Goal: Task Accomplishment & Management: Complete application form

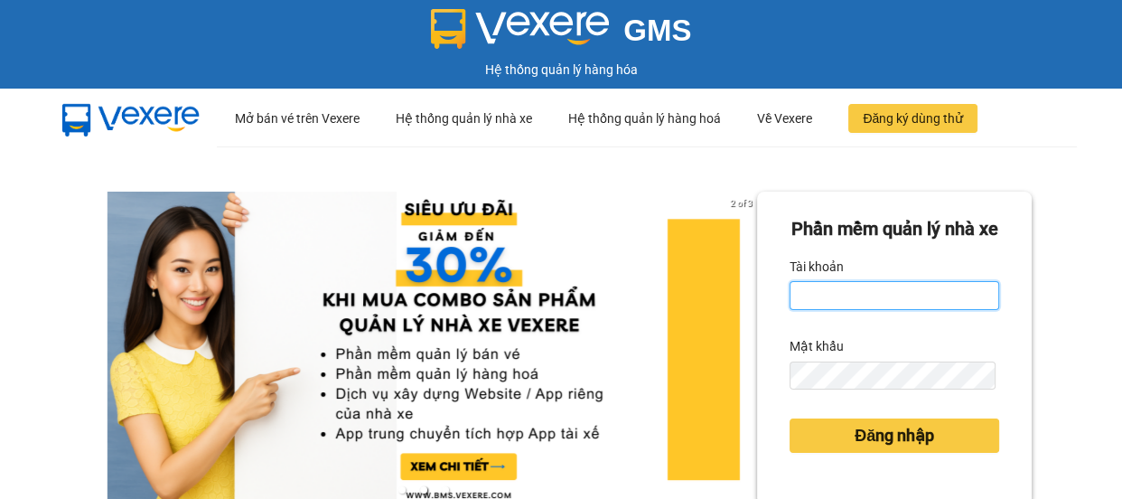
click at [836, 310] on input "Tài khoản" at bounding box center [894, 295] width 210 height 29
type input "kimphuc.binhtam"
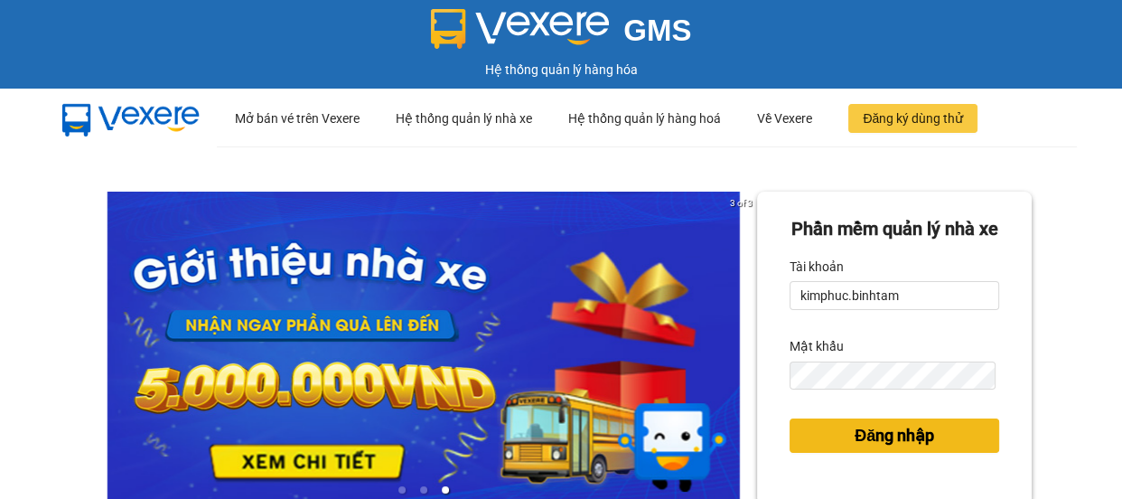
click at [891, 448] on span "Đăng nhập" at bounding box center [893, 435] width 79 height 25
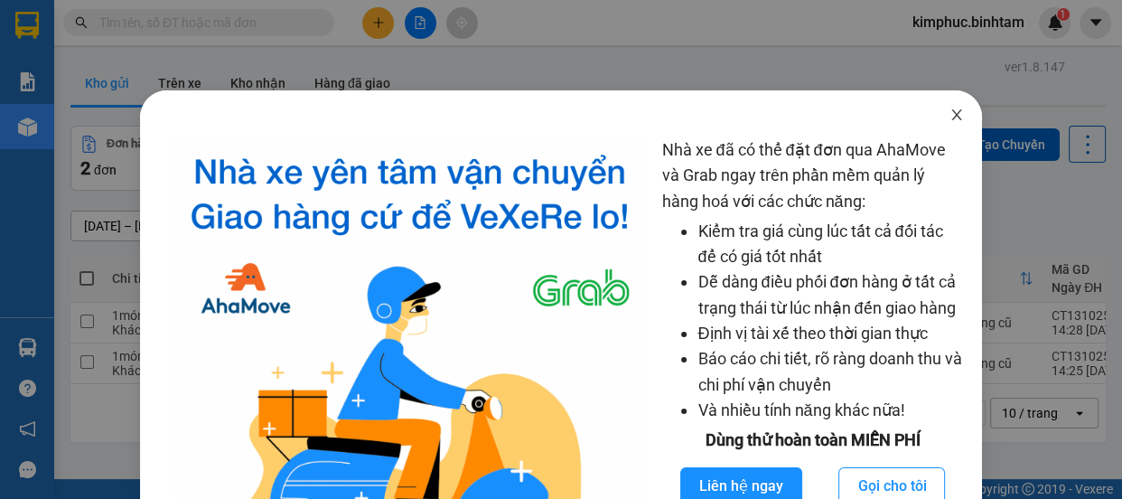
click at [951, 117] on icon "close" at bounding box center [956, 114] width 10 height 11
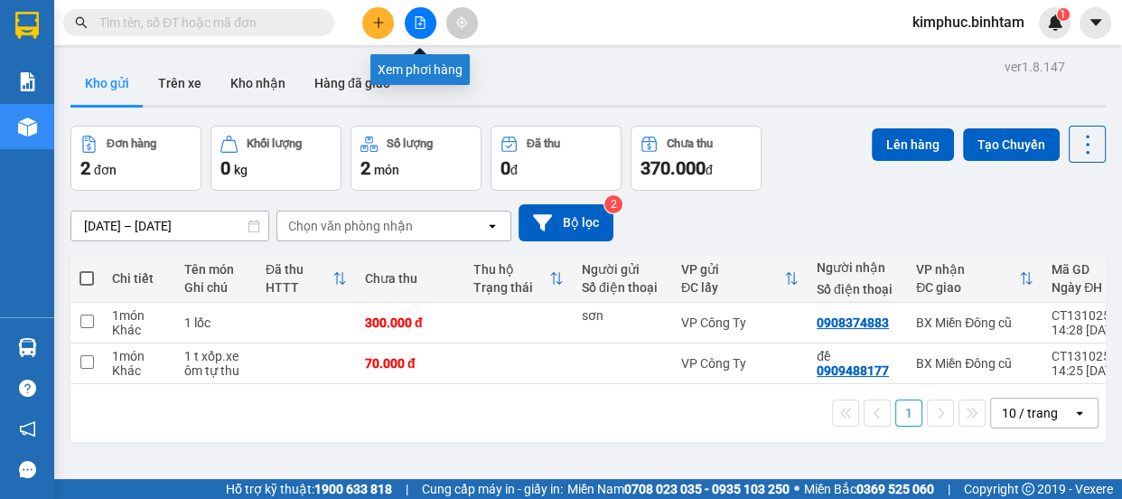
click at [421, 26] on icon "file-add" at bounding box center [420, 22] width 13 height 13
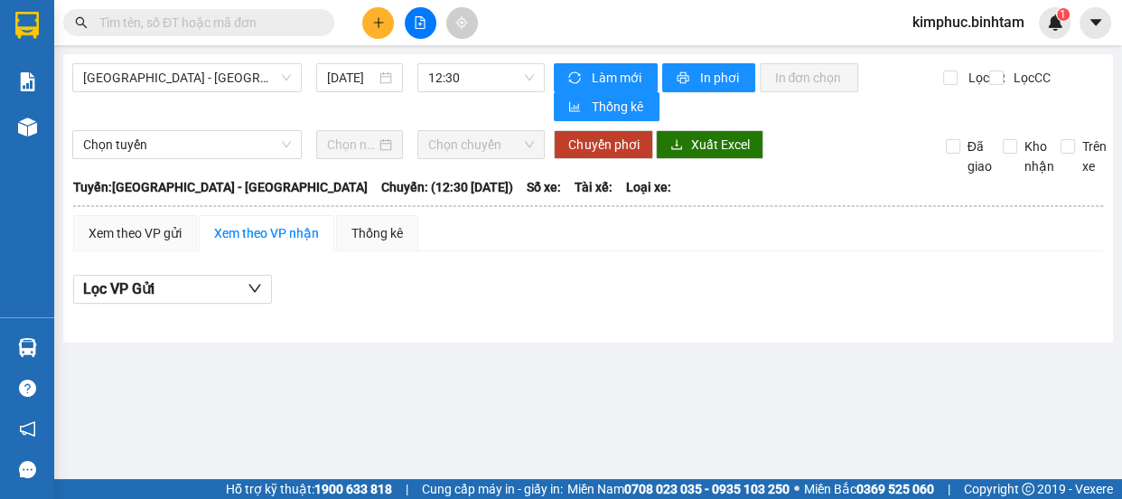
click at [307, 25] on input "text" at bounding box center [205, 23] width 213 height 20
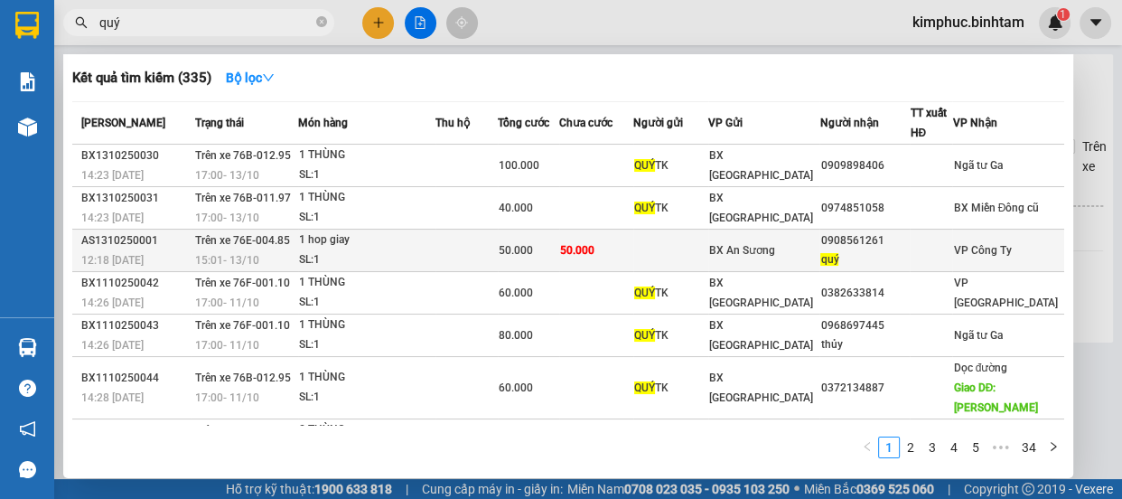
type input "quý"
click at [349, 234] on div "1 hop giay" at bounding box center [366, 240] width 135 height 20
click at [349, 234] on main "Hà Nội - Quảng Ngãi 14/10/2025 12:30 Làm mới In phơi In đơn chọn Thống kê Lọc C…" at bounding box center [561, 239] width 1122 height 479
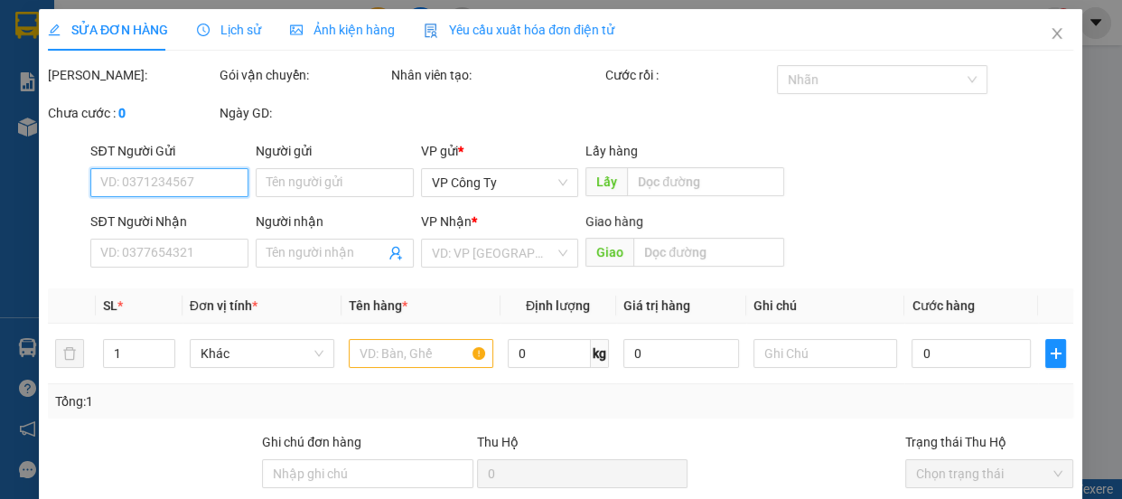
type input "0908561261"
type input "quý"
type input "50.000"
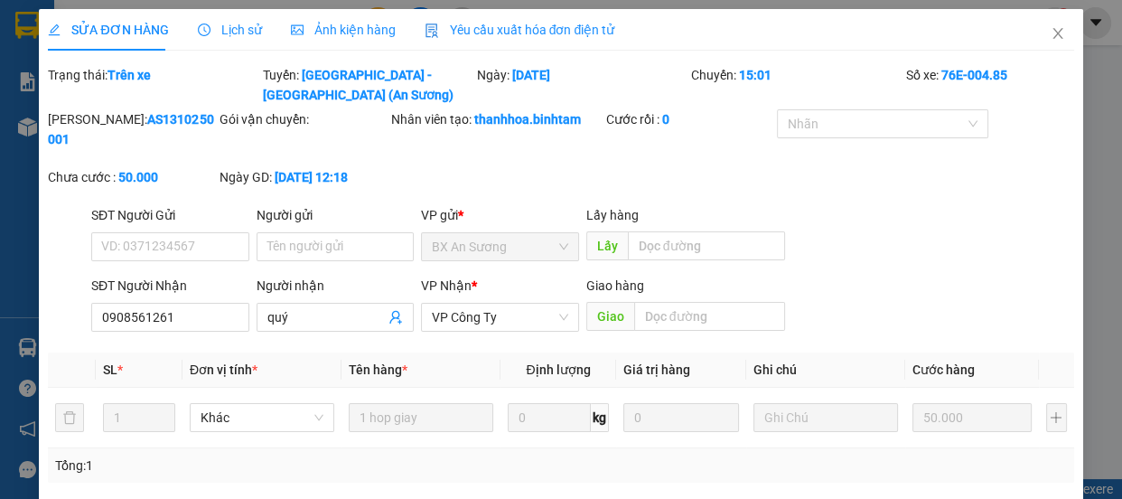
click at [229, 30] on span "Lịch sử" at bounding box center [230, 30] width 64 height 14
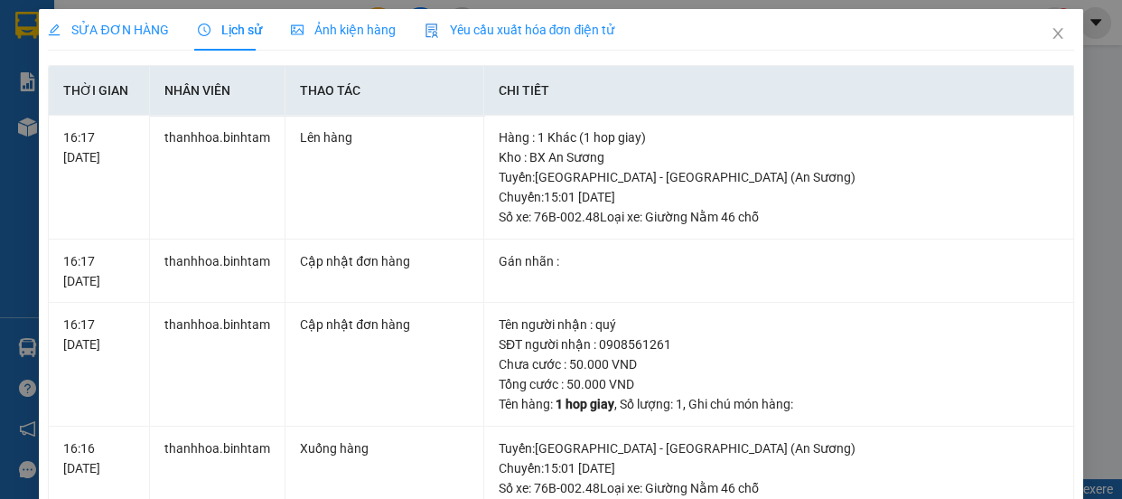
click at [1105, 120] on div "SỬA ĐƠN HÀNG Lịch sử Ảnh kiện hàng Yêu cầu xuất hóa đơn điện tử Total Paid Fee …" at bounding box center [561, 249] width 1122 height 499
click at [1050, 36] on icon "close" at bounding box center [1057, 33] width 14 height 14
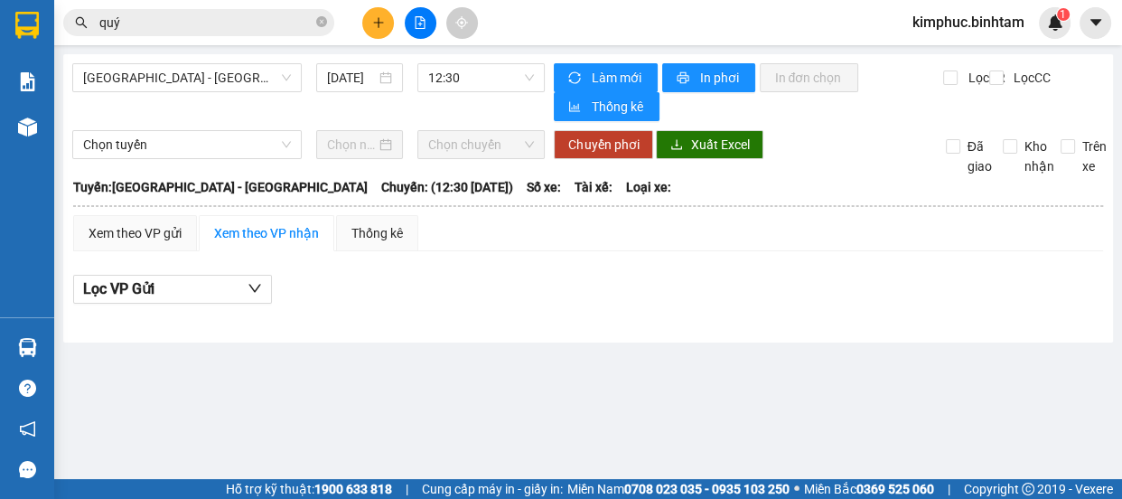
drag, startPoint x: 521, startPoint y: 1, endPoint x: 468, endPoint y: 0, distance: 53.3
click at [468, 0] on div "Kết quả tìm kiếm ( 335 ) Bộ lọc Mã ĐH Trạng thái Món hàng Thu hộ Tổng cước Chưa…" at bounding box center [561, 22] width 1122 height 45
click at [420, 25] on icon "file-add" at bounding box center [420, 22] width 10 height 13
click at [368, 28] on button at bounding box center [378, 23] width 32 height 32
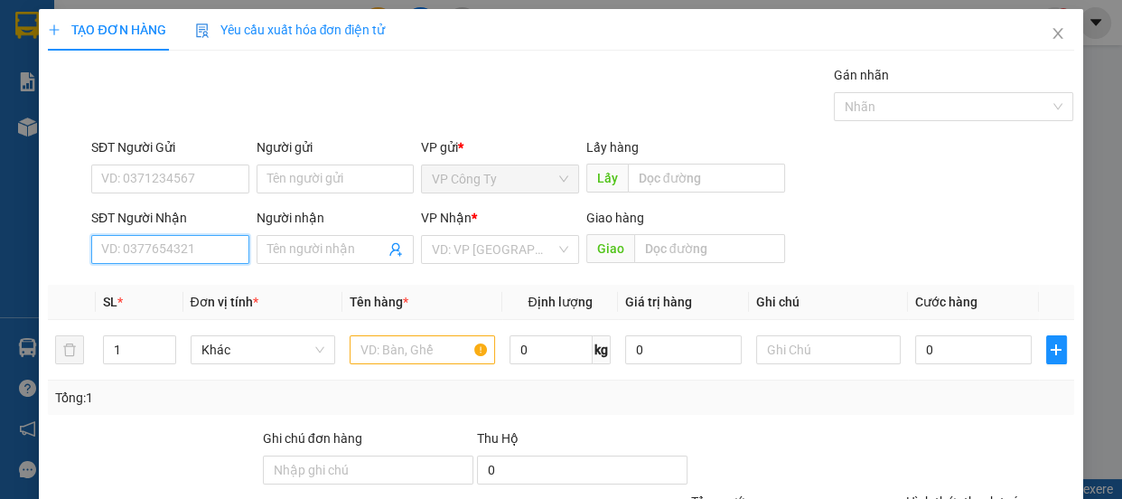
click at [219, 245] on input "SĐT Người Nhận" at bounding box center [170, 249] width 158 height 29
click at [239, 252] on input "0988657899" at bounding box center [170, 249] width 158 height 29
type input "0988657899"
click at [288, 251] on input "Người nhận" at bounding box center [326, 249] width 118 height 20
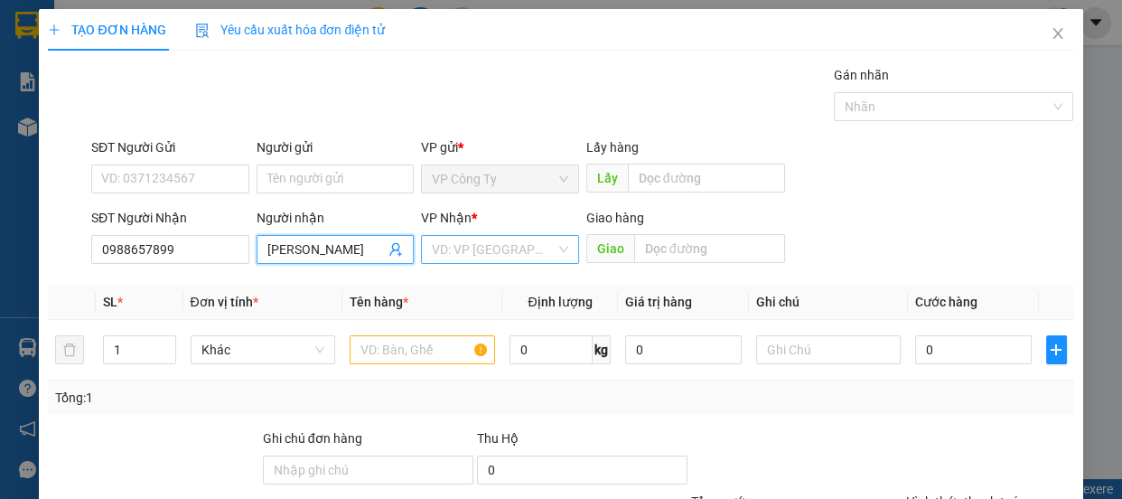
type input "kiều anh"
click at [442, 248] on input "search" at bounding box center [494, 249] width 124 height 27
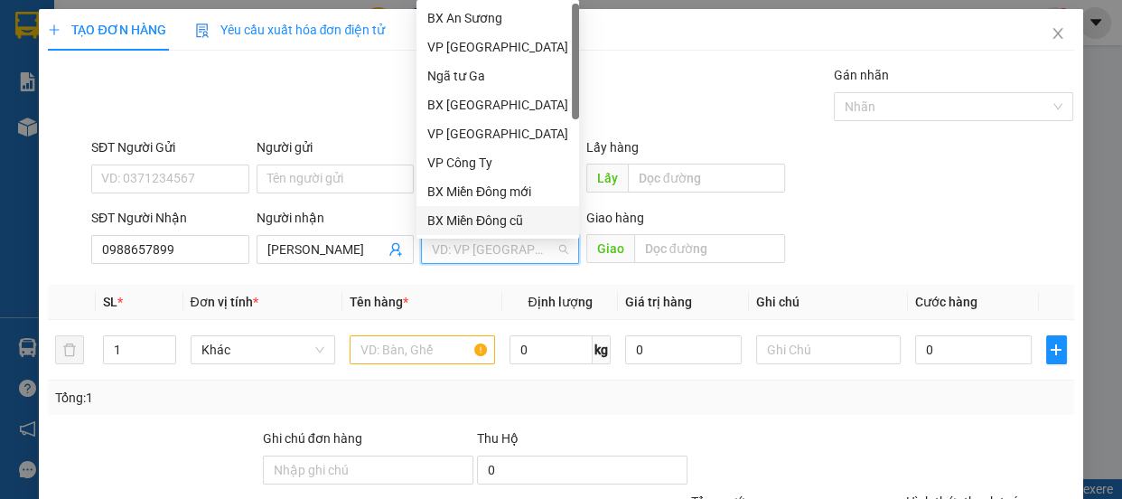
click at [460, 216] on div "BX Miền Đông cũ" at bounding box center [497, 220] width 141 height 20
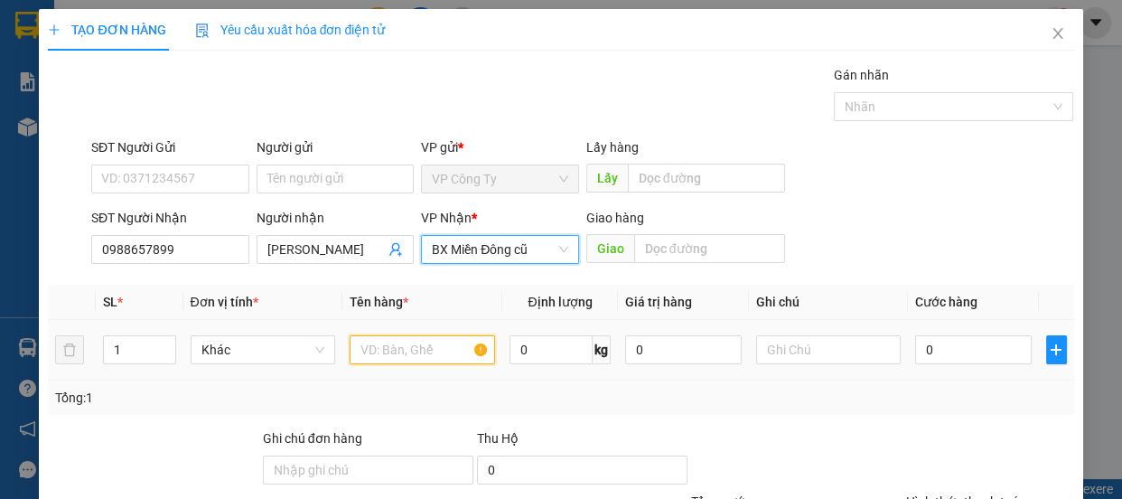
click at [392, 356] on input "text" at bounding box center [422, 349] width 145 height 29
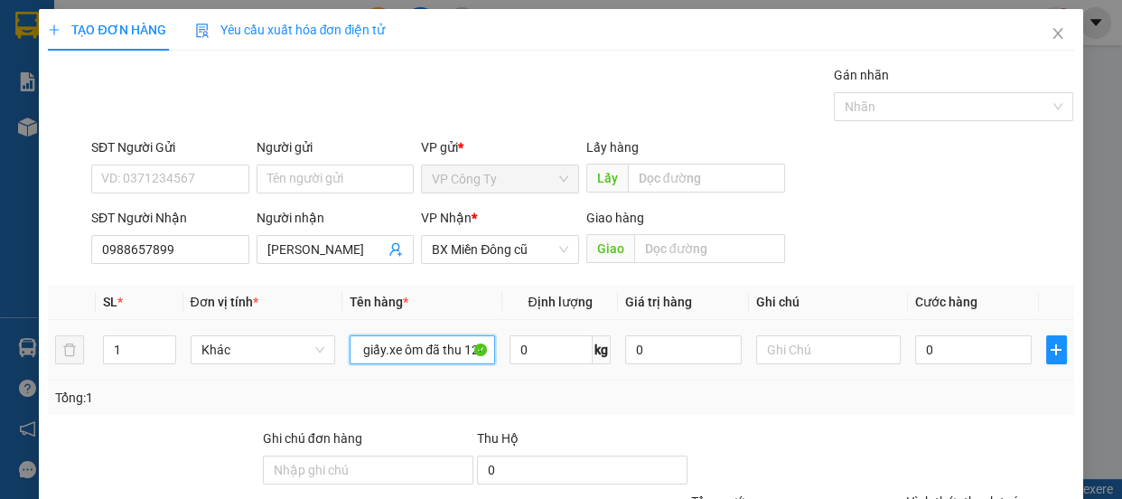
scroll to position [0, 66]
type input "1 t xốp+1 t giấy.xe ôm đã thu 120"
click at [915, 344] on input "0" at bounding box center [973, 349] width 117 height 29
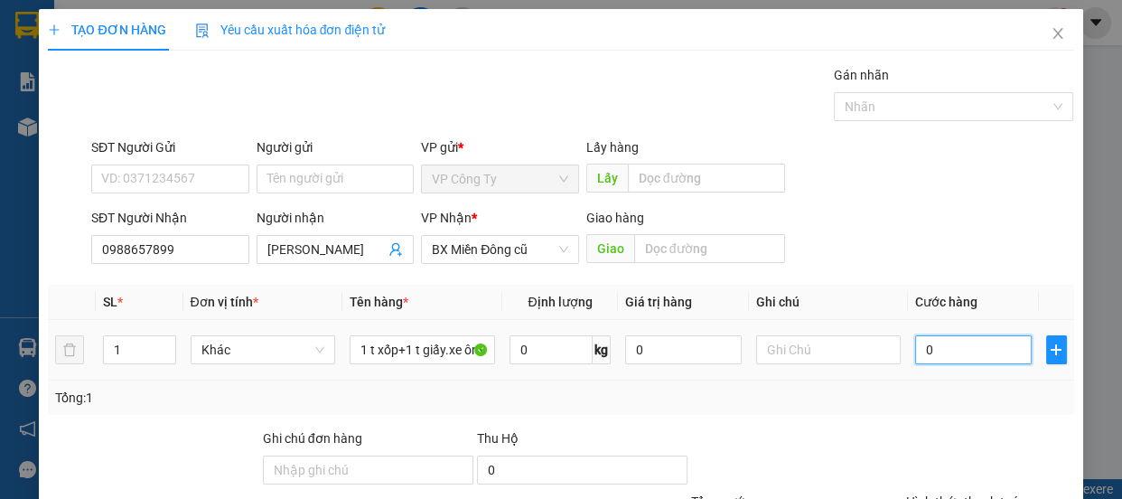
click at [915, 348] on input "0" at bounding box center [973, 349] width 117 height 29
type input "10"
type input "110"
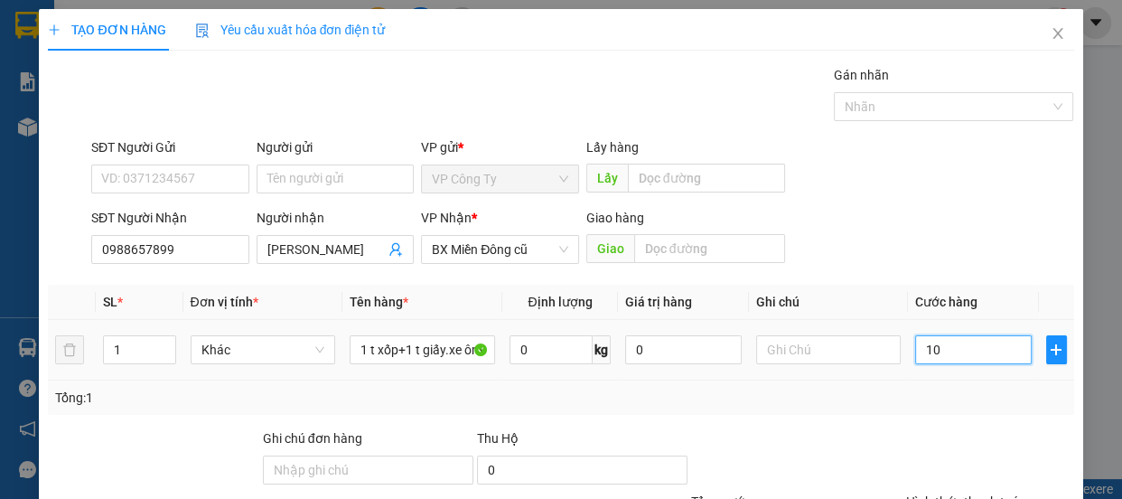
type input "110"
type input "1.100"
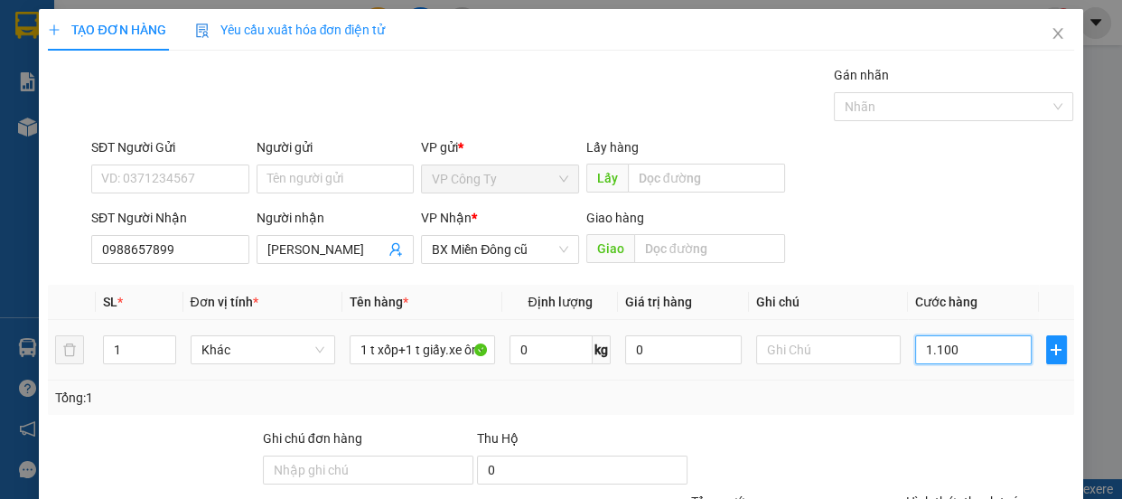
type input "11.000"
type input "110.000"
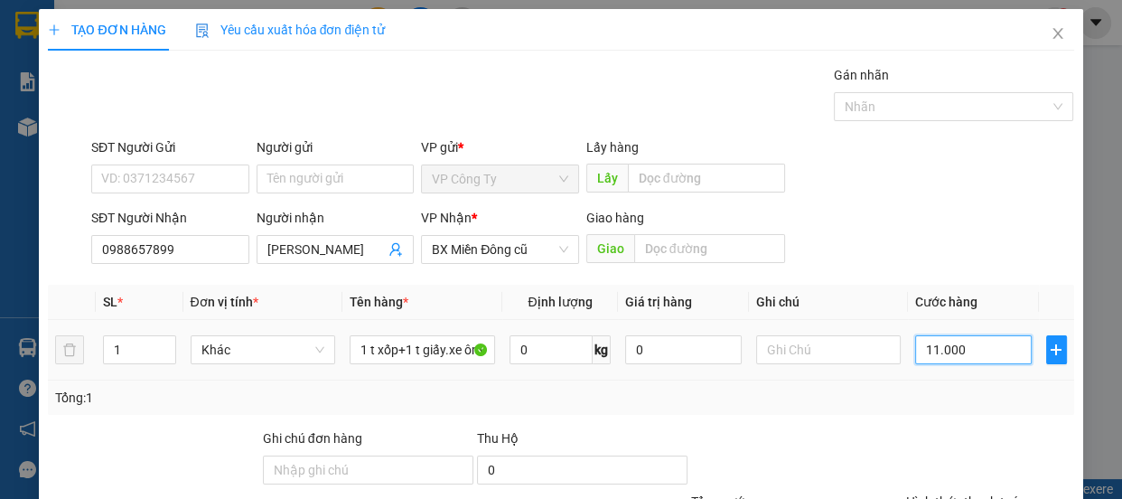
type input "110.000"
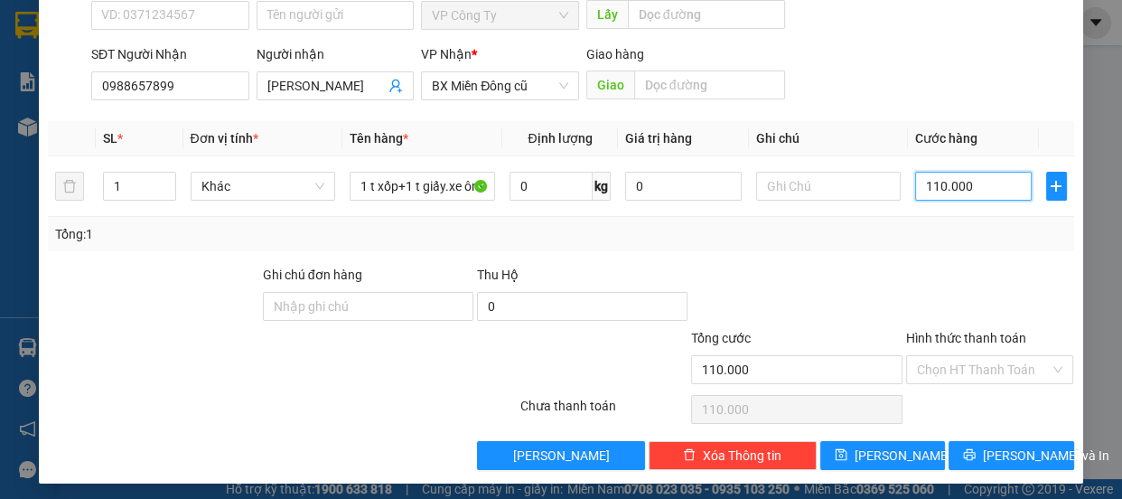
type input "110.000"
click at [947, 331] on label "Hình thức thanh toán" at bounding box center [966, 338] width 120 height 14
click at [947, 356] on input "Hình thức thanh toán" at bounding box center [984, 369] width 134 height 27
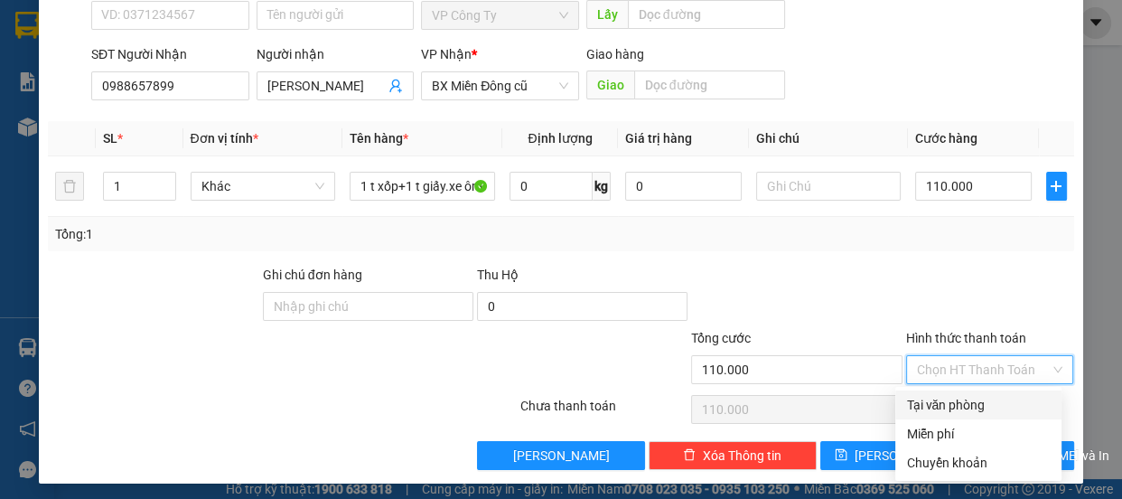
click at [947, 406] on div "Tại văn phòng" at bounding box center [978, 405] width 145 height 20
type input "0"
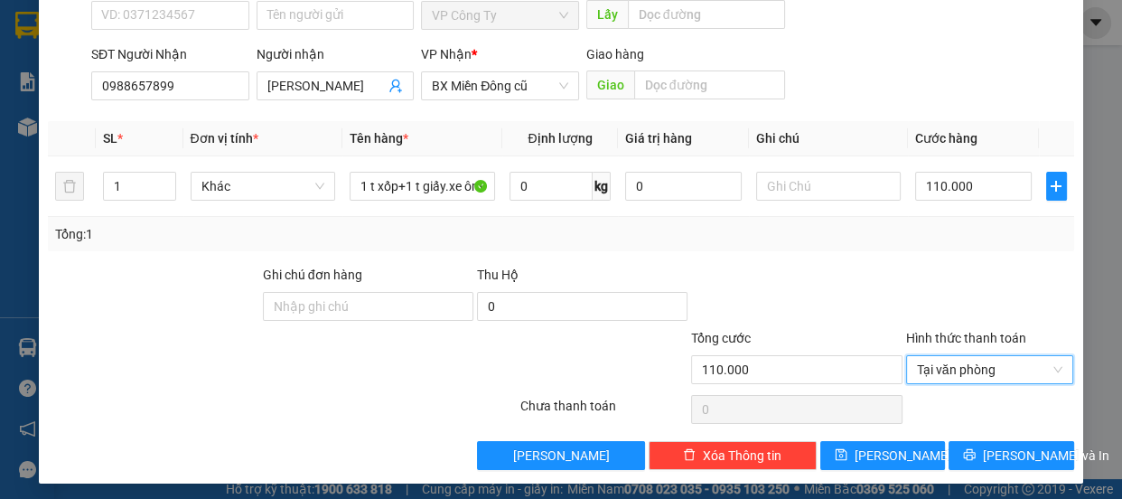
click at [955, 435] on div "Transit Pickup Surcharge Ids Transit Deliver Surcharge Ids Transit Deliver Surc…" at bounding box center [560, 186] width 1025 height 568
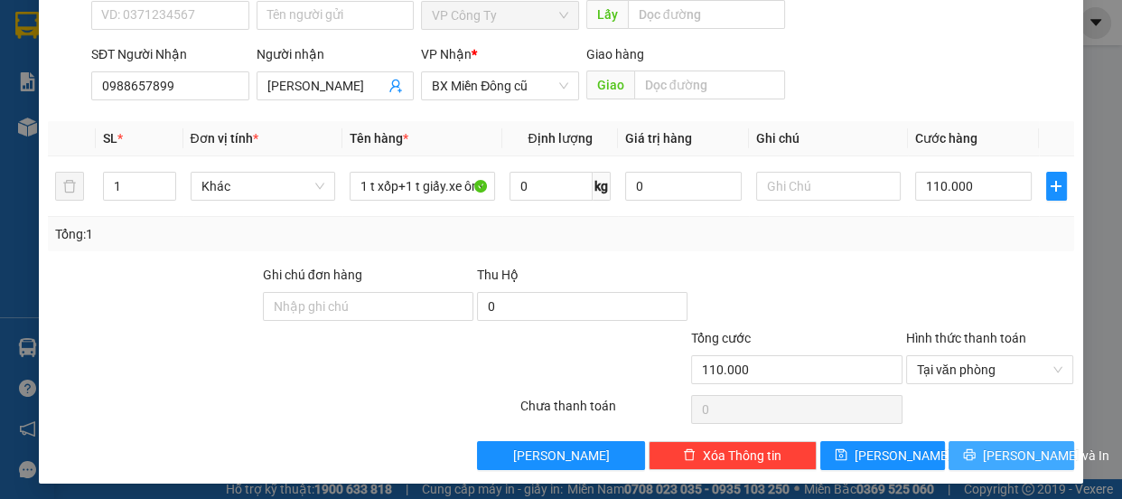
click at [955, 449] on button "Lưu và In" at bounding box center [1010, 455] width 125 height 29
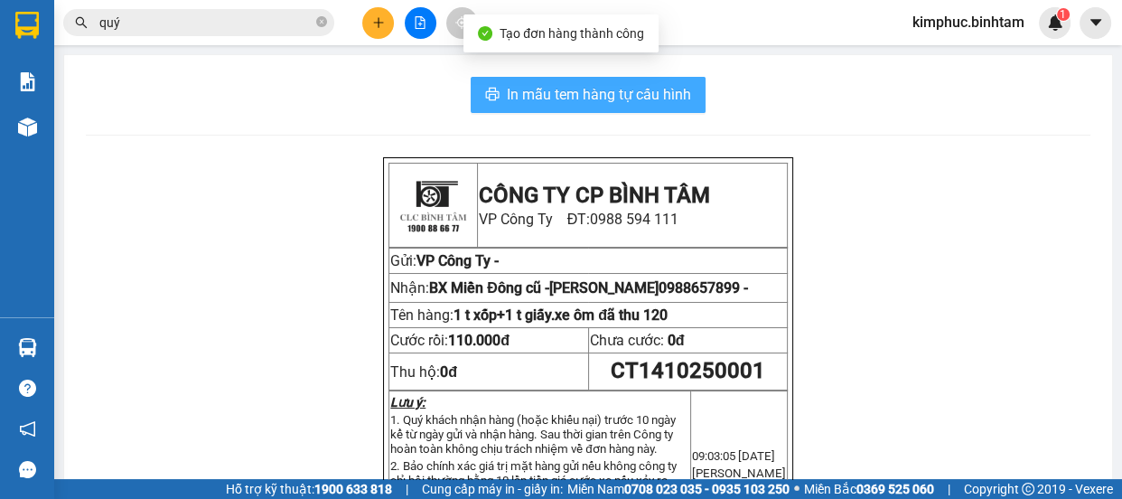
click at [550, 89] on span "In mẫu tem hàng tự cấu hình" at bounding box center [599, 94] width 184 height 23
click at [549, 89] on span "In mẫu tem hàng tự cấu hình" at bounding box center [599, 94] width 184 height 23
click at [594, 100] on span "In mẫu tem hàng tự cấu hình" at bounding box center [599, 94] width 184 height 23
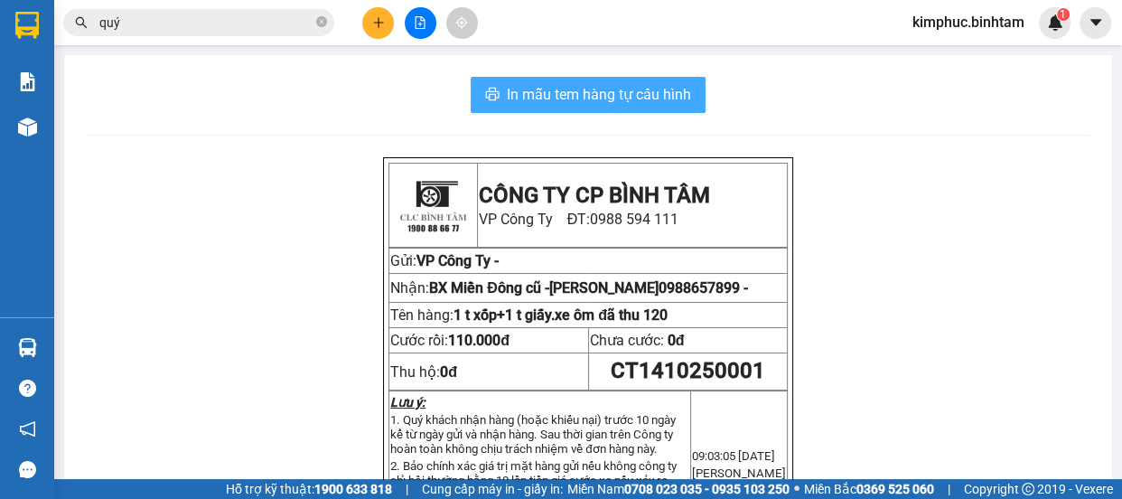
click at [594, 100] on span "In mẫu tem hàng tự cấu hình" at bounding box center [599, 94] width 184 height 23
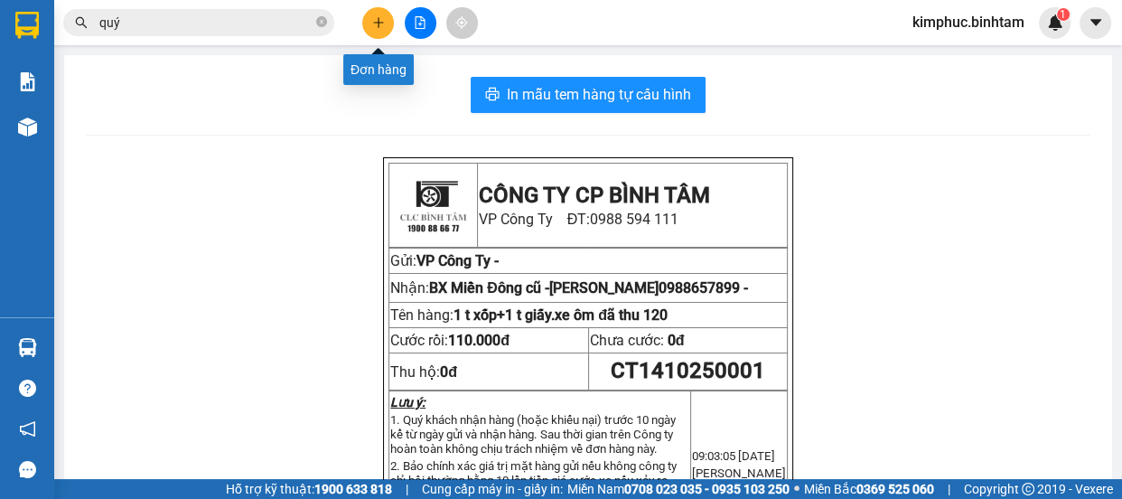
click at [373, 24] on icon "plus" at bounding box center [378, 22] width 13 height 13
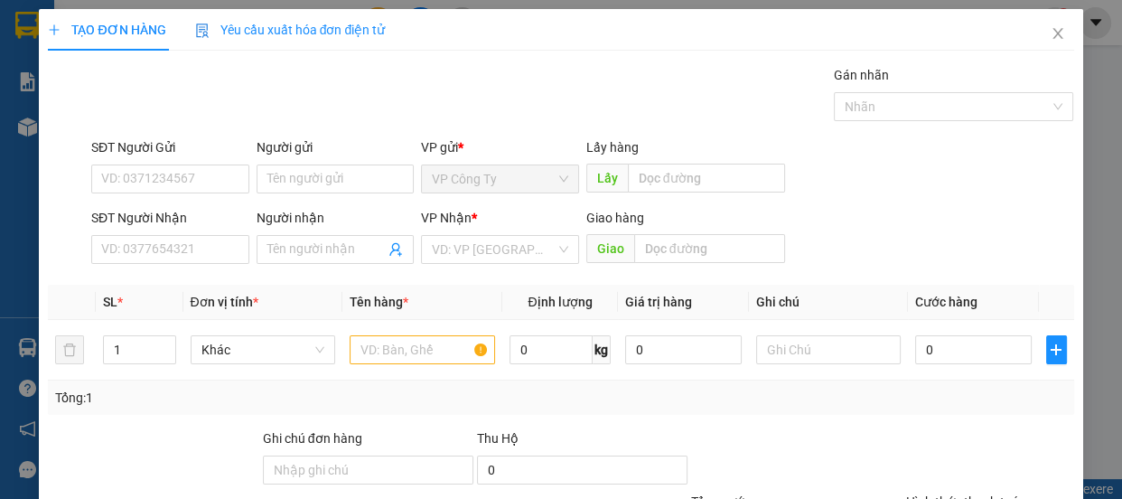
click at [368, 28] on span "Yêu cầu xuất hóa đơn điện tử" at bounding box center [290, 30] width 191 height 14
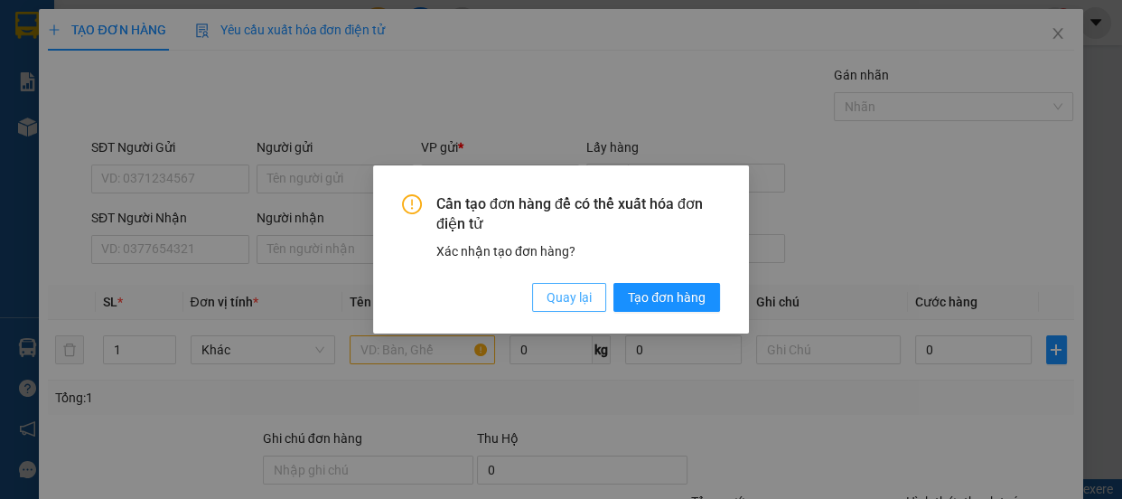
click at [578, 302] on span "Quay lại" at bounding box center [568, 297] width 45 height 20
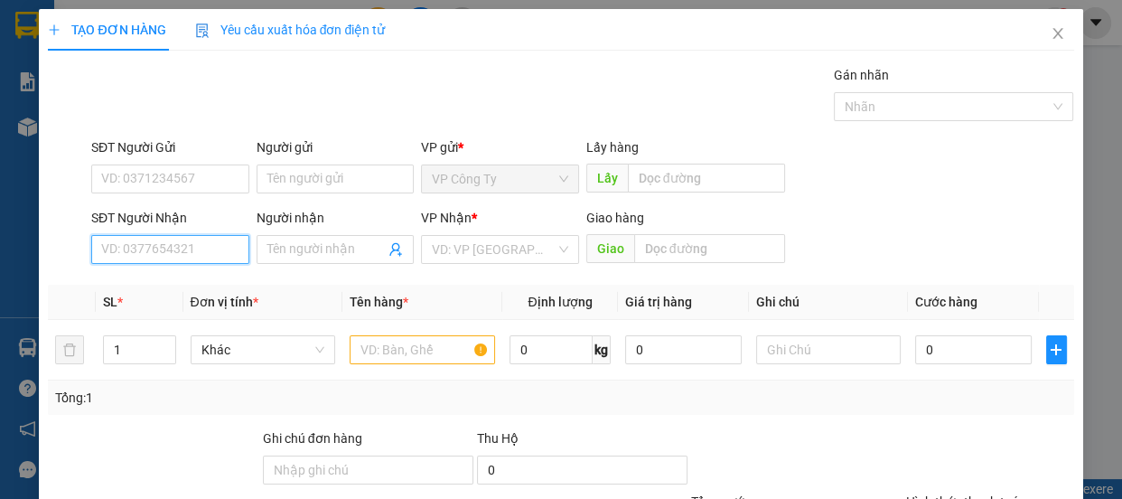
click at [224, 244] on input "SĐT Người Nhận" at bounding box center [170, 249] width 158 height 29
click at [198, 253] on input "0814576576" at bounding box center [170, 249] width 158 height 29
click at [195, 249] on input "0814576576" at bounding box center [170, 249] width 158 height 29
type input "0"
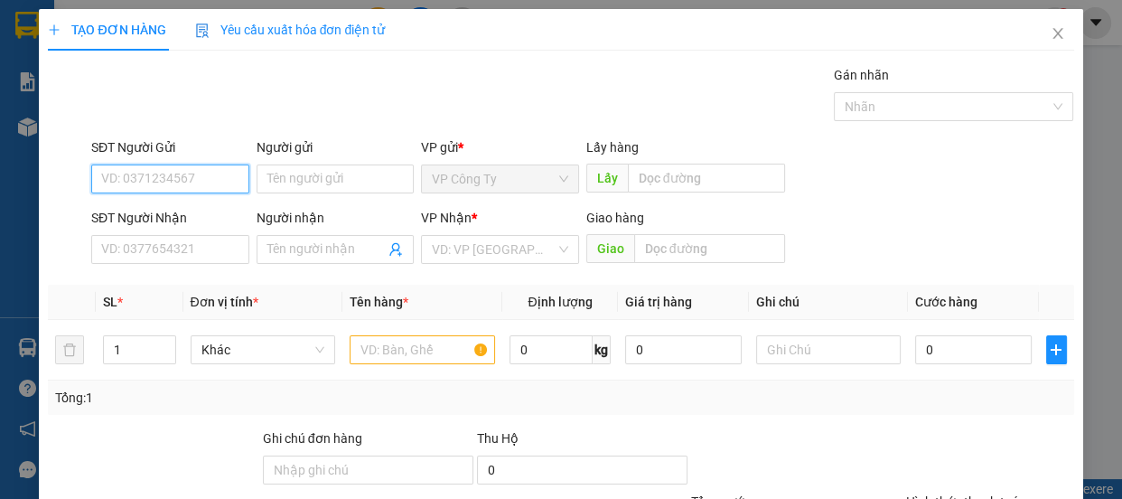
click at [164, 175] on input "SĐT Người Gửi" at bounding box center [170, 178] width 158 height 29
type input "0814576576"
click at [188, 184] on input "0814576576" at bounding box center [170, 178] width 158 height 29
click at [187, 212] on div "0814576576" at bounding box center [168, 215] width 135 height 20
type input "0334780273"
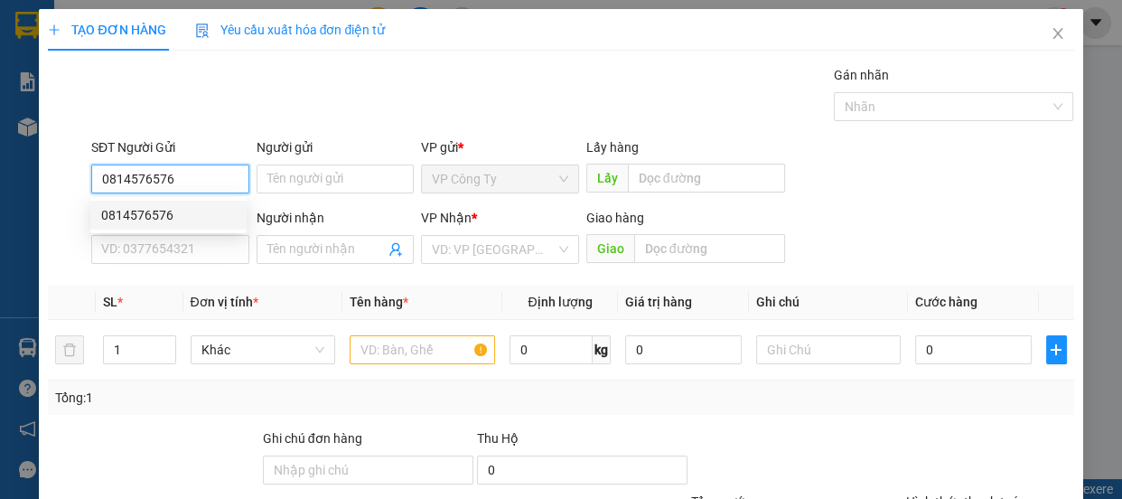
type input "bồ công anh"
type input "huế"
type input "70.000"
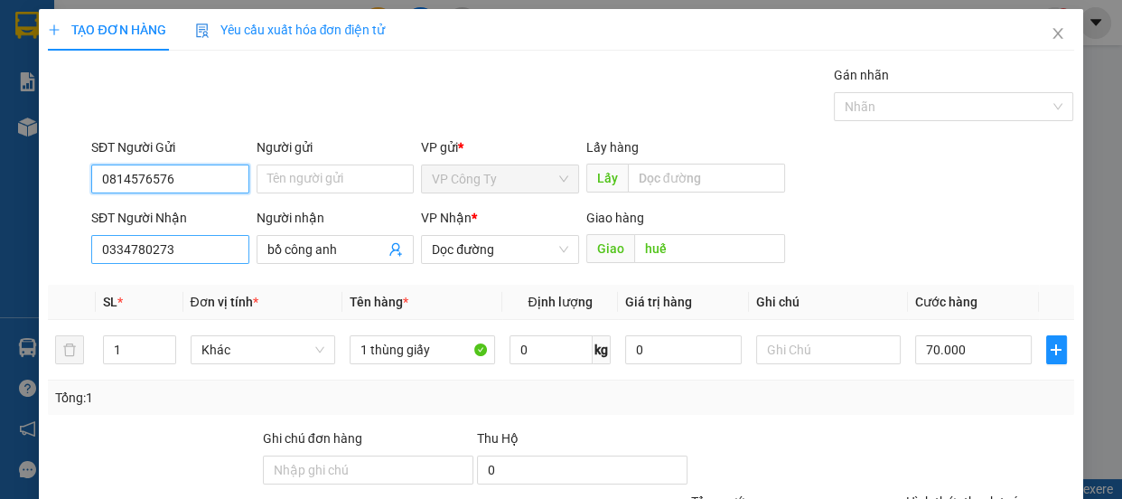
type input "0814576576"
click at [181, 246] on input "0334780273" at bounding box center [170, 249] width 158 height 29
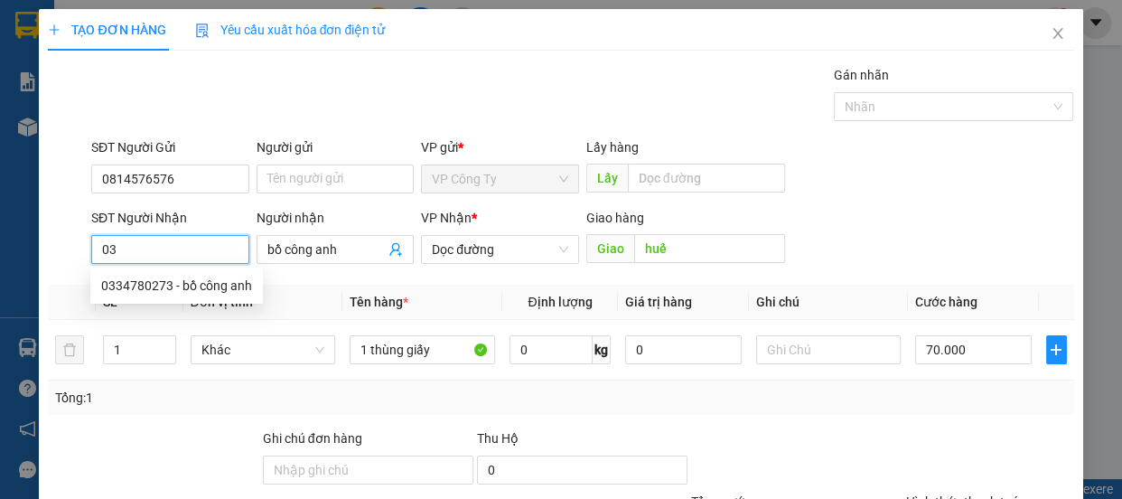
type input "0"
click at [198, 249] on input "0772609679" at bounding box center [170, 249] width 158 height 29
type input "0772609679"
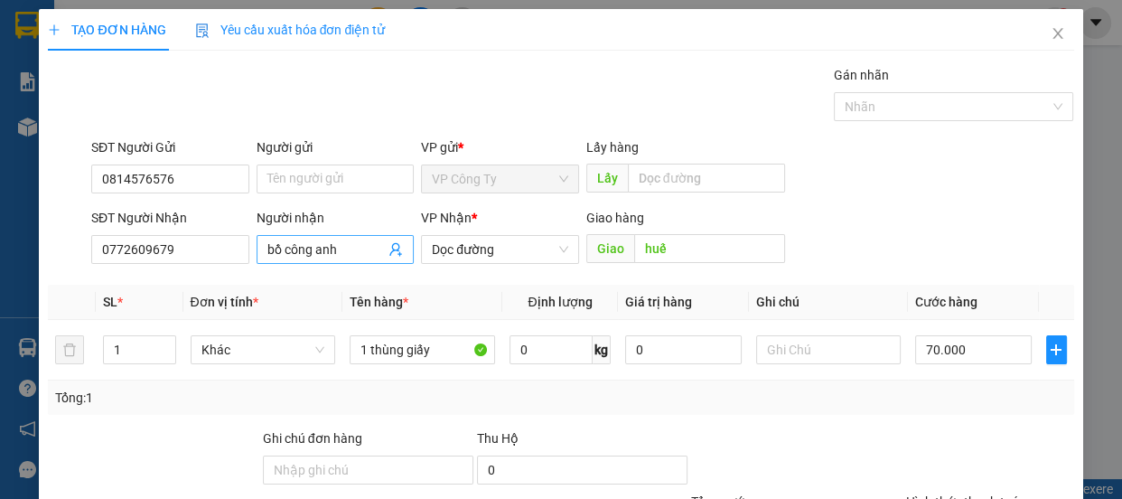
click at [350, 246] on input "bồ công anh" at bounding box center [326, 249] width 118 height 20
type input "b"
click at [683, 244] on input "huế" at bounding box center [709, 248] width 151 height 29
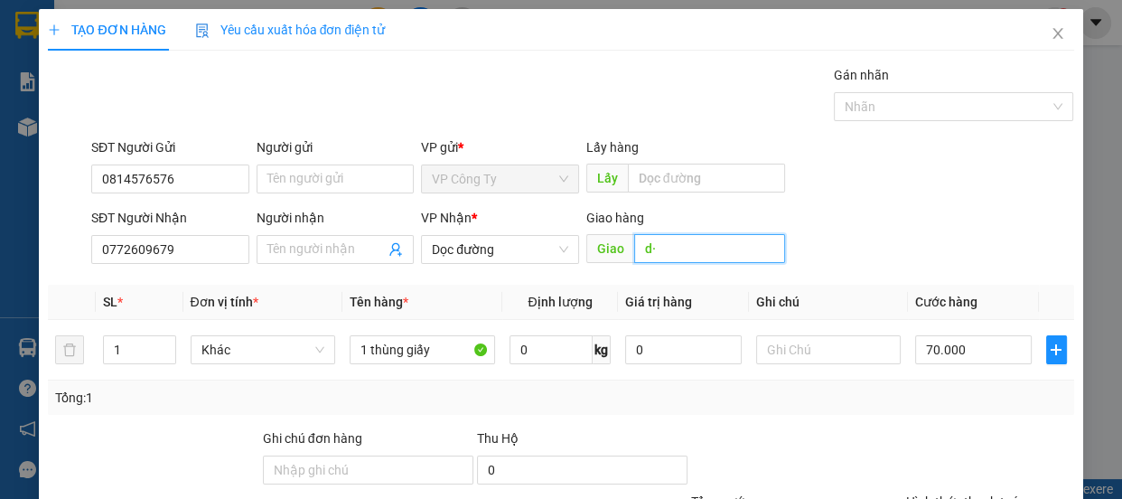
type input "d"
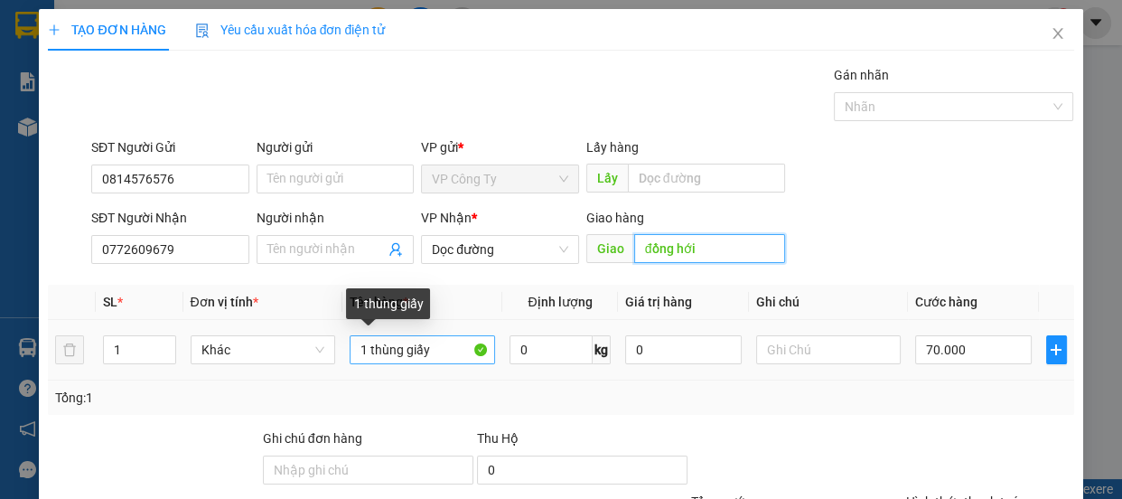
type input "đồng hới"
click at [429, 346] on input "1 thùng giấy" at bounding box center [422, 349] width 145 height 29
type input "1"
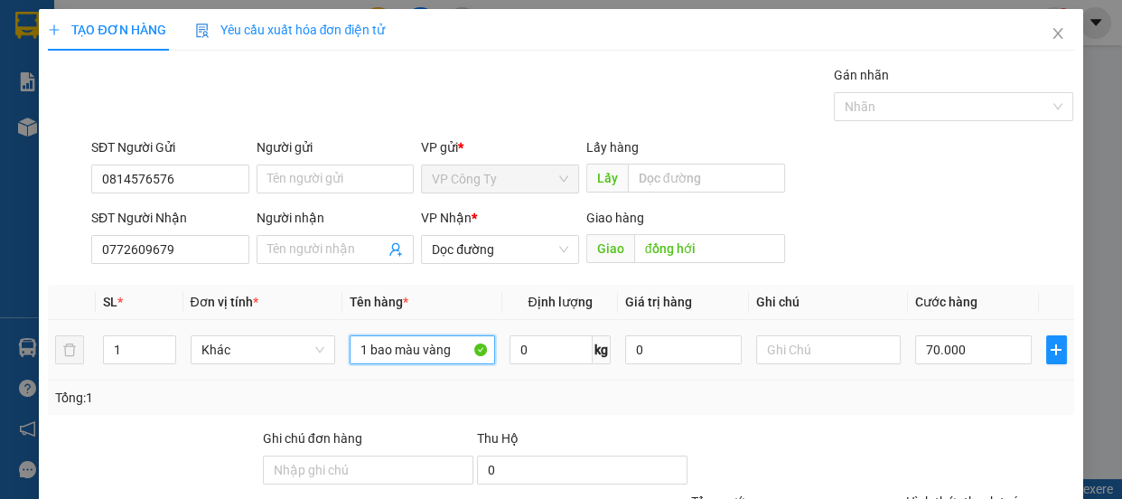
scroll to position [169, 0]
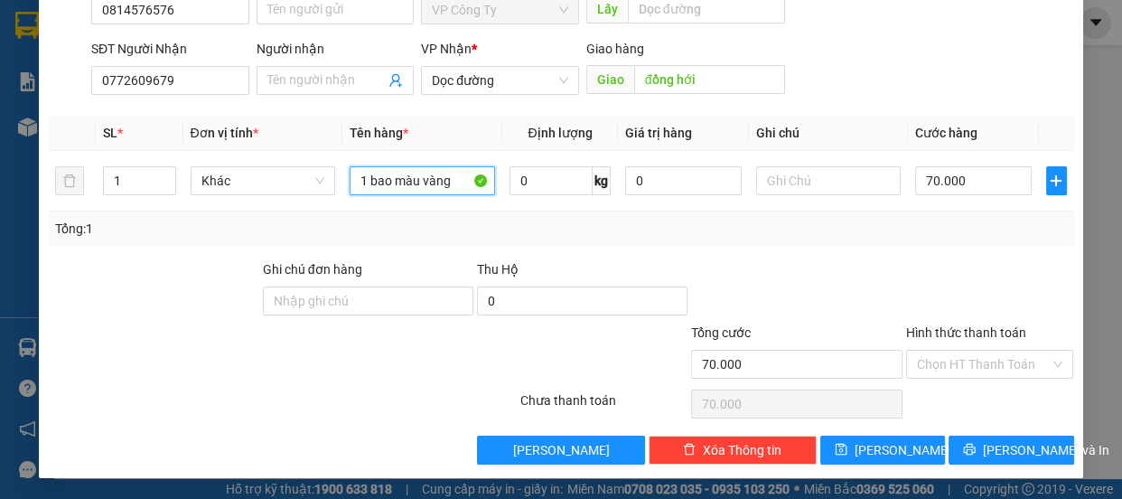
type input "1 bao màu vàng"
click at [951, 325] on label "Hình thức thanh toán" at bounding box center [966, 332] width 120 height 14
click at [951, 350] on input "Hình thức thanh toán" at bounding box center [984, 363] width 134 height 27
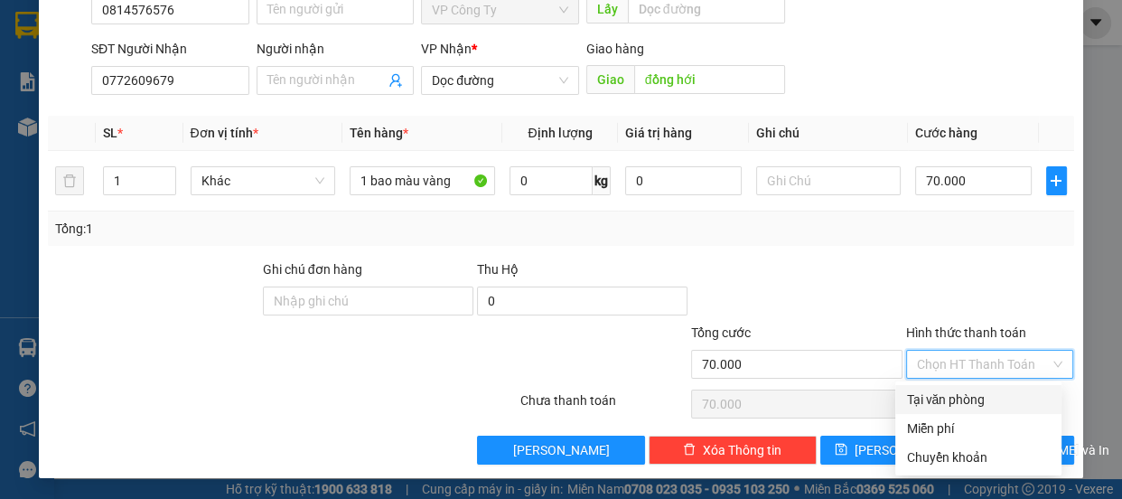
click at [941, 389] on div "Tại văn phòng" at bounding box center [978, 399] width 145 height 20
type input "0"
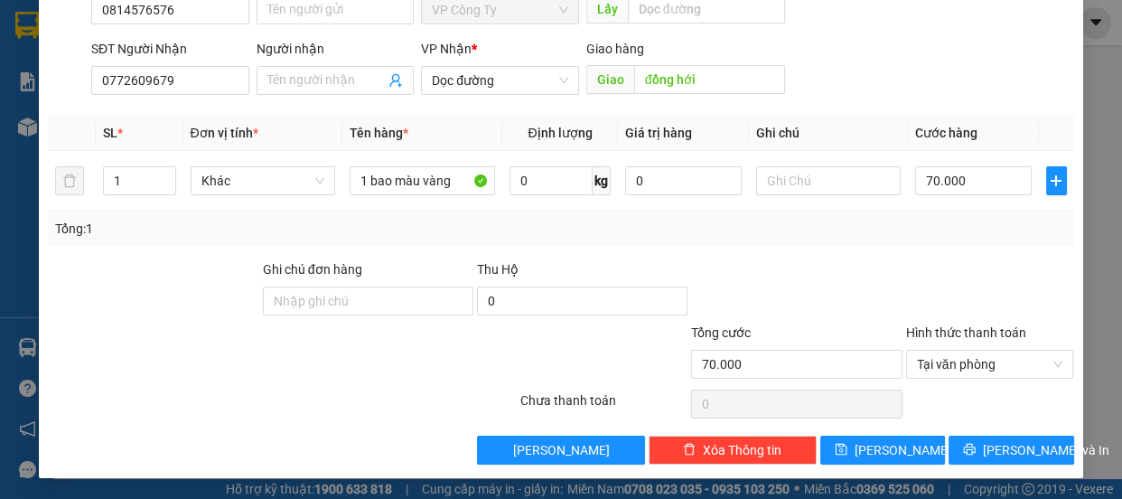
click at [941, 431] on div "Transit Pickup Surcharge Ids Transit Deliver Surcharge Ids Transit Deliver Surc…" at bounding box center [560, 180] width 1025 height 568
click at [948, 442] on button "Lưu và In" at bounding box center [1010, 449] width 125 height 29
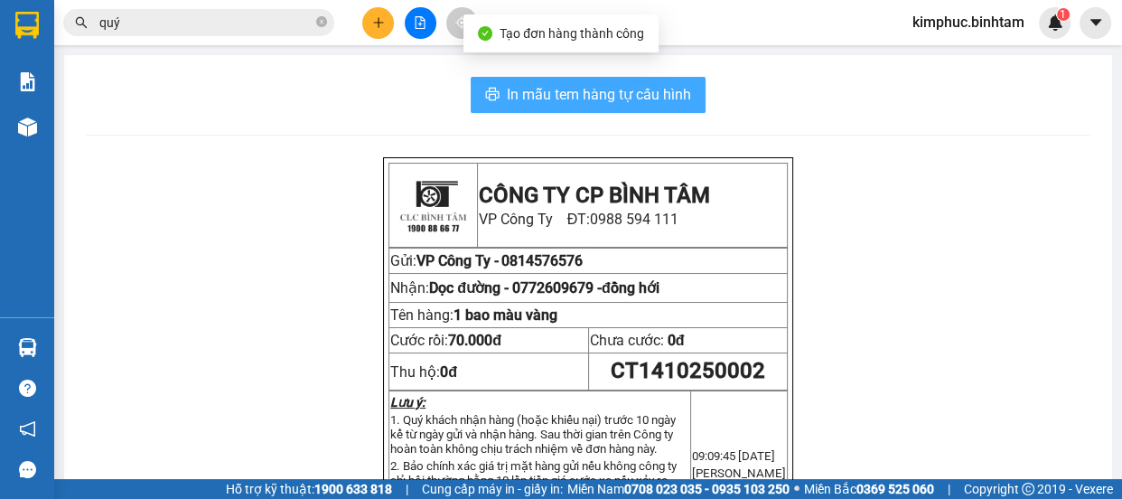
click at [605, 98] on span "In mẫu tem hàng tự cấu hình" at bounding box center [599, 94] width 184 height 23
click at [605, 97] on span "In mẫu tem hàng tự cấu hình" at bounding box center [599, 94] width 184 height 23
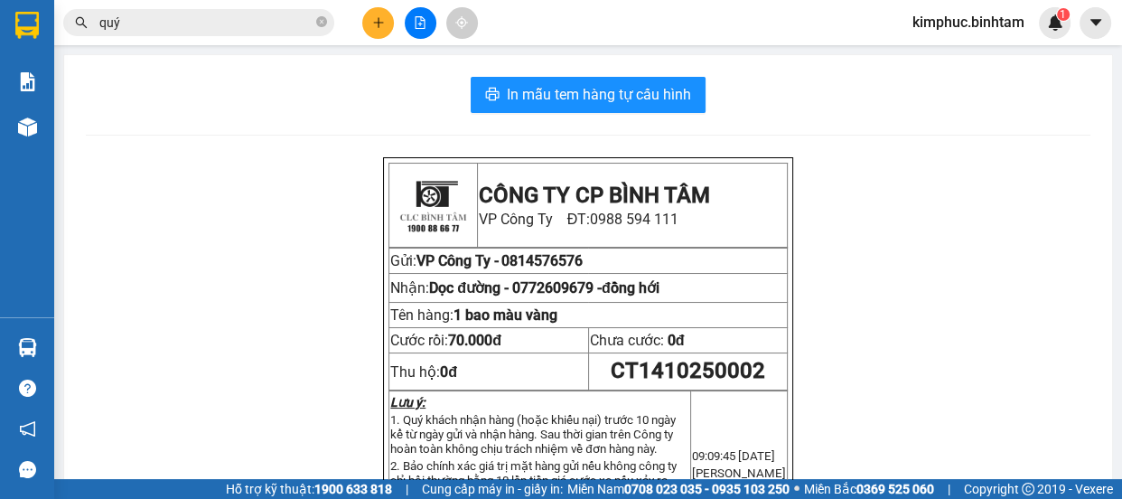
click at [389, 7] on div at bounding box center [419, 23] width 135 height 32
click at [374, 18] on icon "plus" at bounding box center [378, 22] width 13 height 13
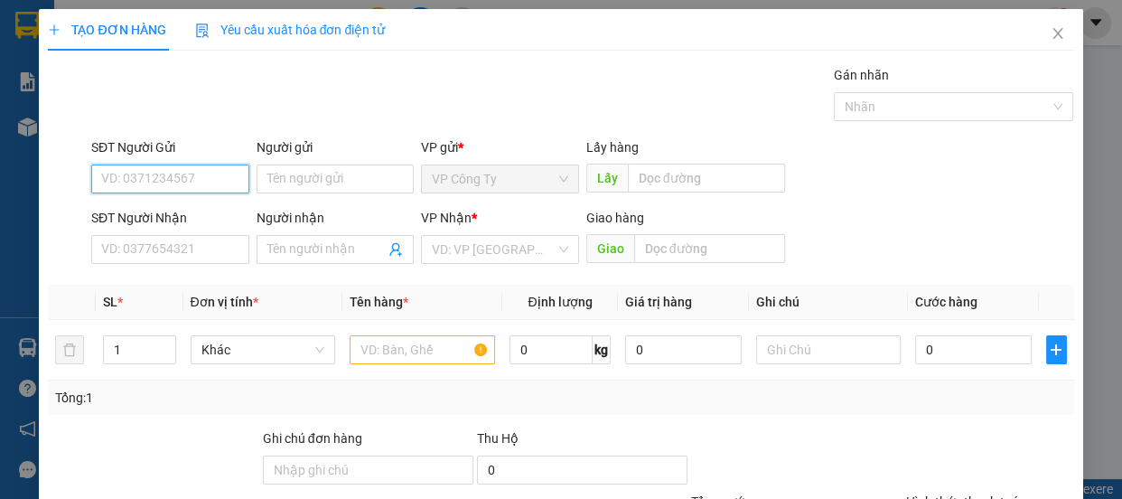
click at [154, 173] on input "SĐT Người Gửi" at bounding box center [170, 178] width 158 height 29
click at [204, 176] on input "0935784556" at bounding box center [170, 178] width 158 height 29
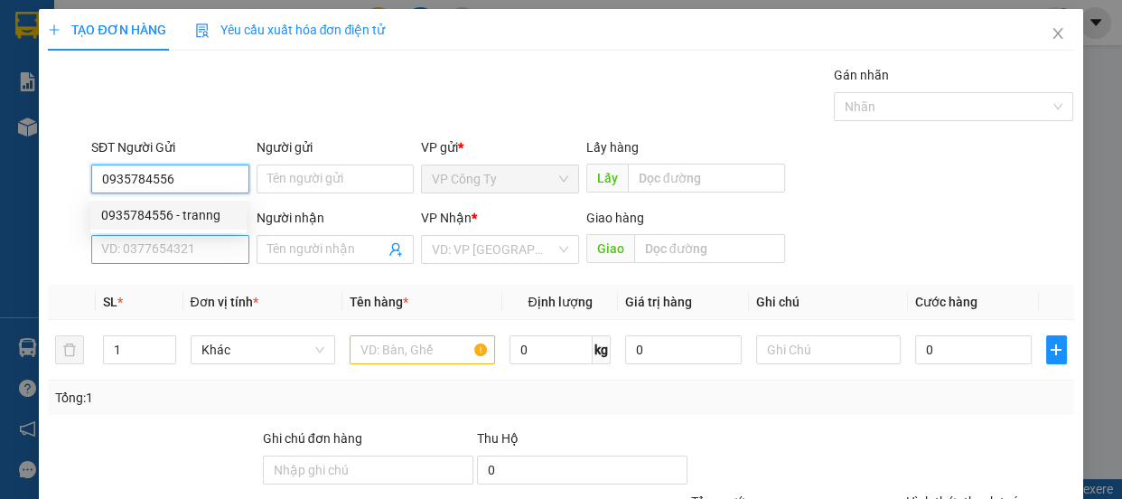
type input "0935784556"
click at [191, 235] on input "SĐT Người Nhận" at bounding box center [170, 249] width 158 height 29
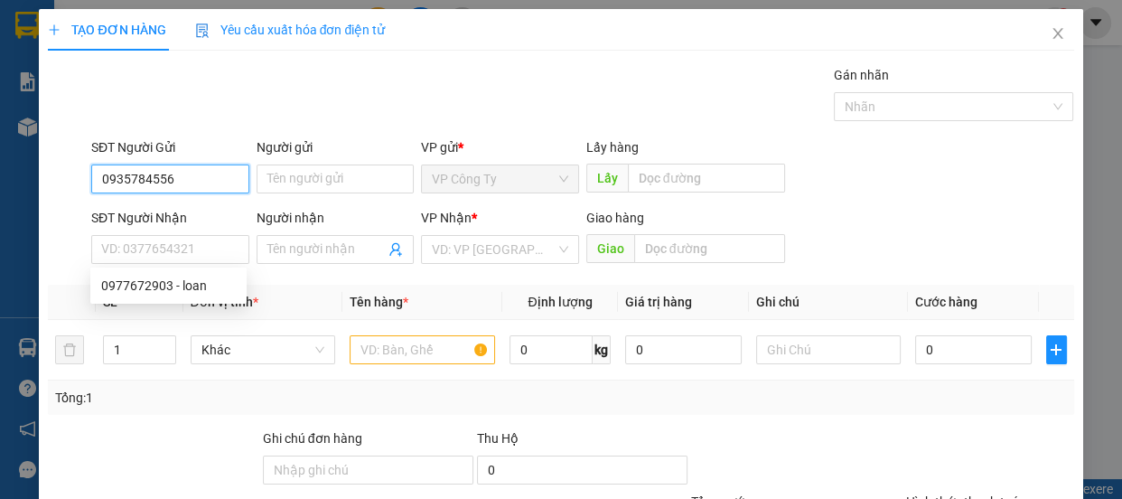
click at [199, 177] on input "0935784556" at bounding box center [170, 178] width 158 height 29
click at [198, 210] on div "0935784556 - tranng" at bounding box center [168, 215] width 135 height 20
type input "tranng"
type input "0977672903"
type input "loan"
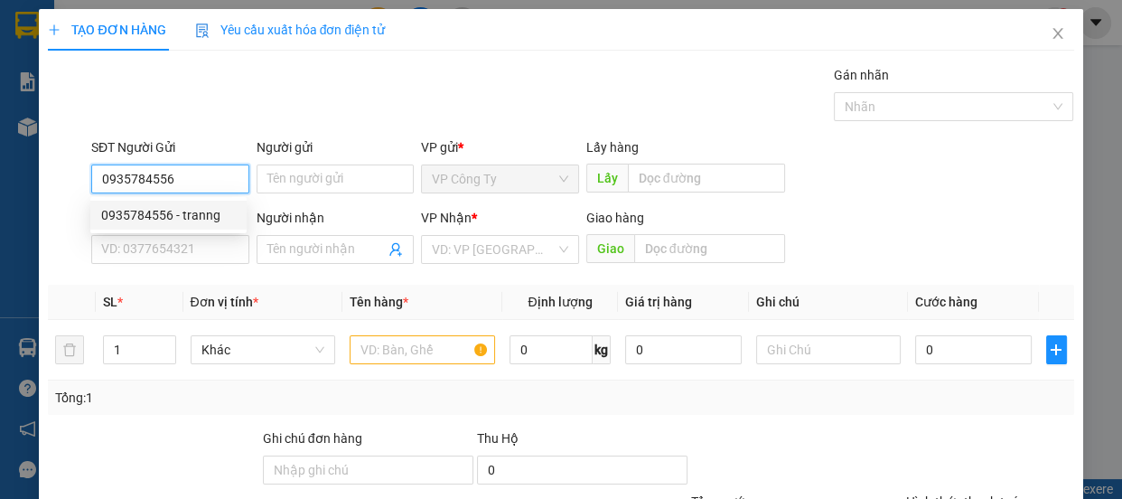
type input "quảng bình"
type input "50.000"
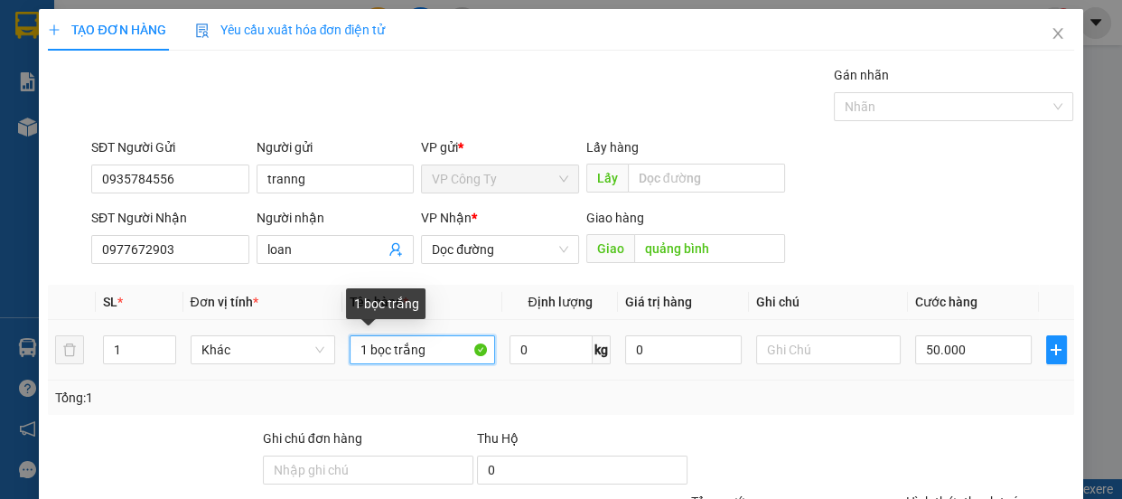
click at [457, 352] on input "1 bọc trắng" at bounding box center [422, 349] width 145 height 29
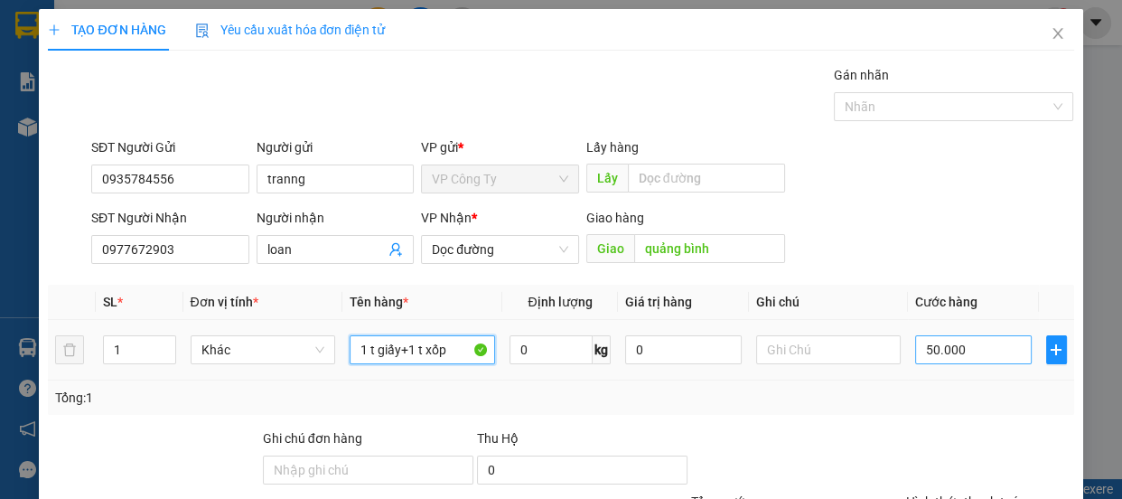
type input "1 t giấy+1 t xốp"
click at [920, 347] on input "50.000" at bounding box center [973, 349] width 117 height 29
type input "0"
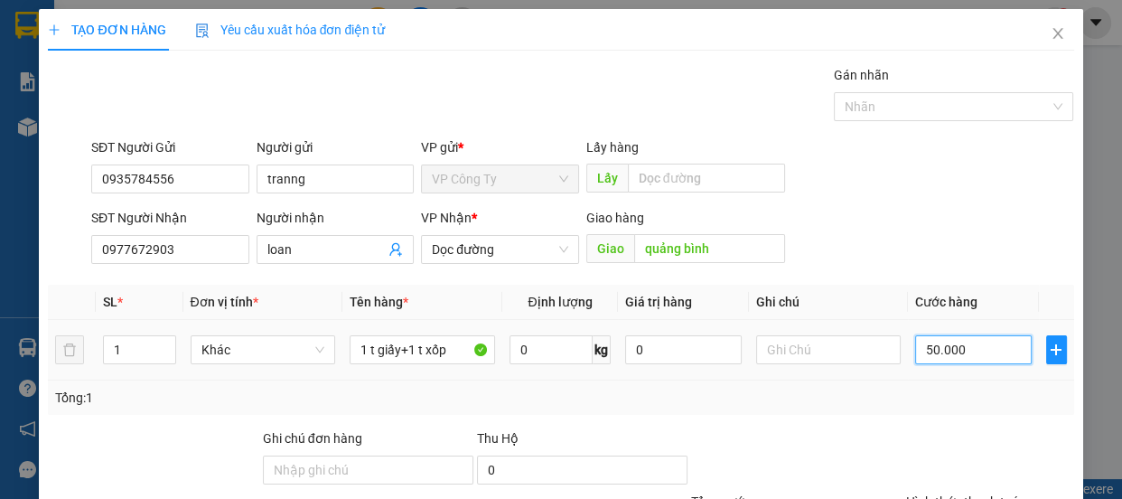
type input "0.000"
type input "20.000"
type input "200.000"
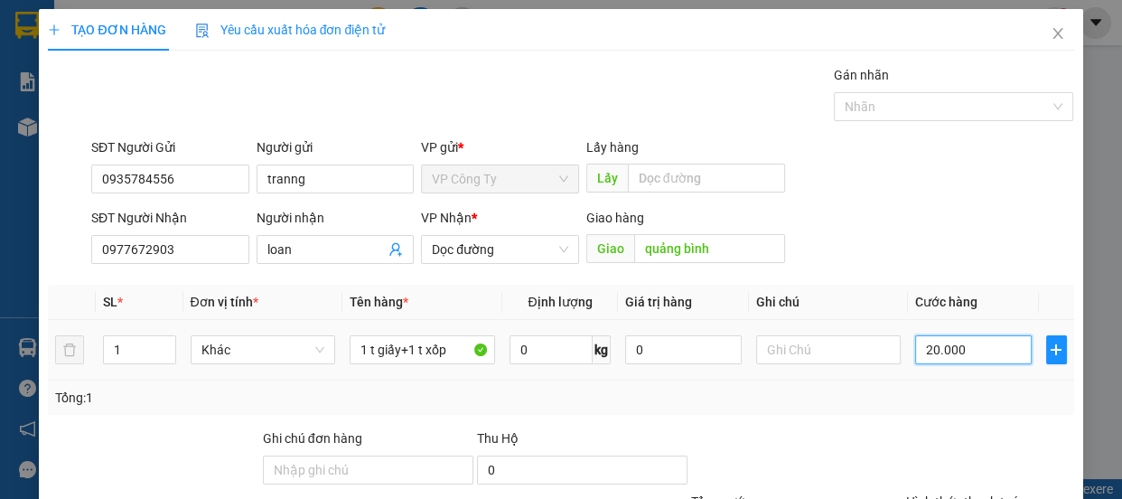
type input "200.000"
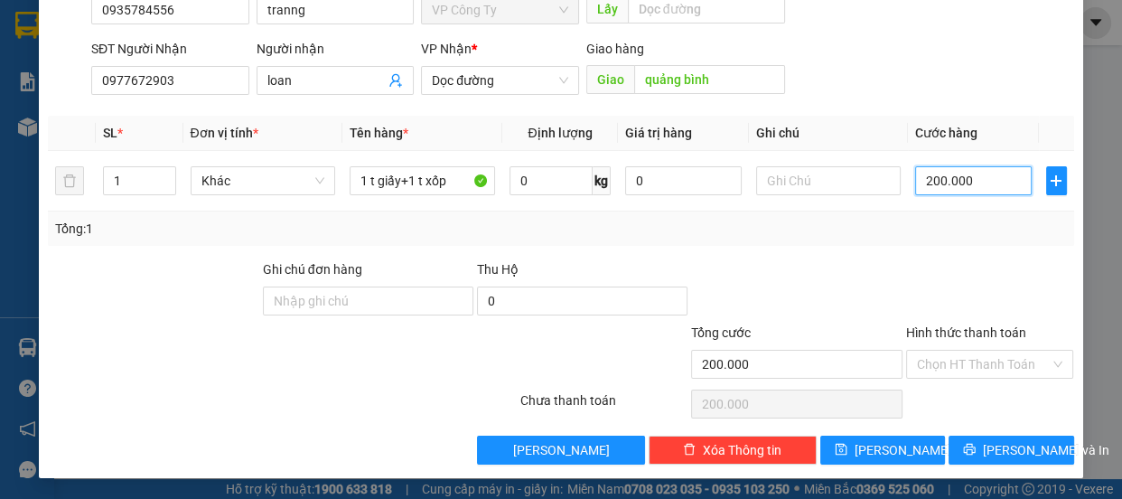
type input "200.000"
click at [957, 331] on label "Hình thức thanh toán" at bounding box center [966, 332] width 120 height 14
click at [957, 350] on input "Hình thức thanh toán" at bounding box center [984, 363] width 134 height 27
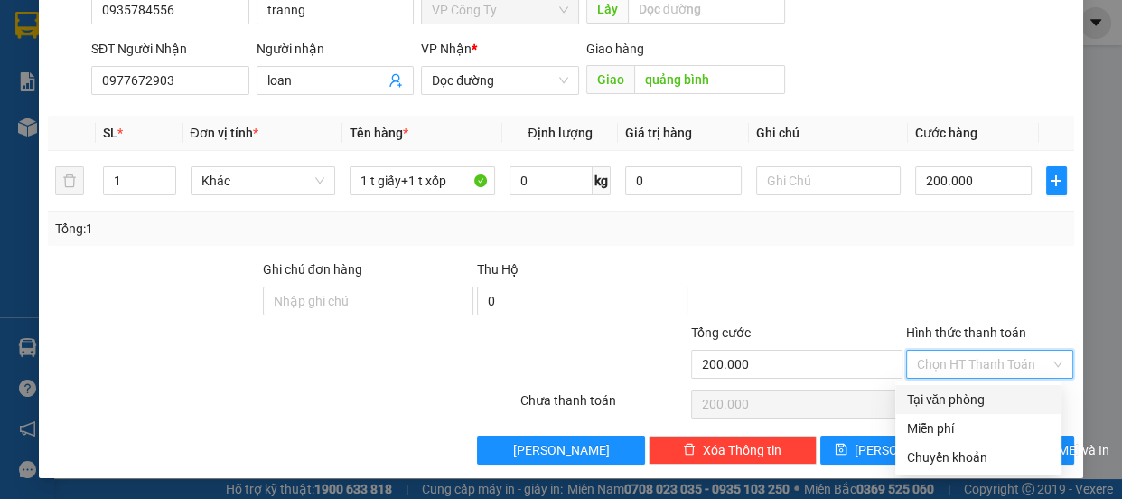
click at [964, 403] on div "Tại văn phòng" at bounding box center [978, 399] width 145 height 20
type input "0"
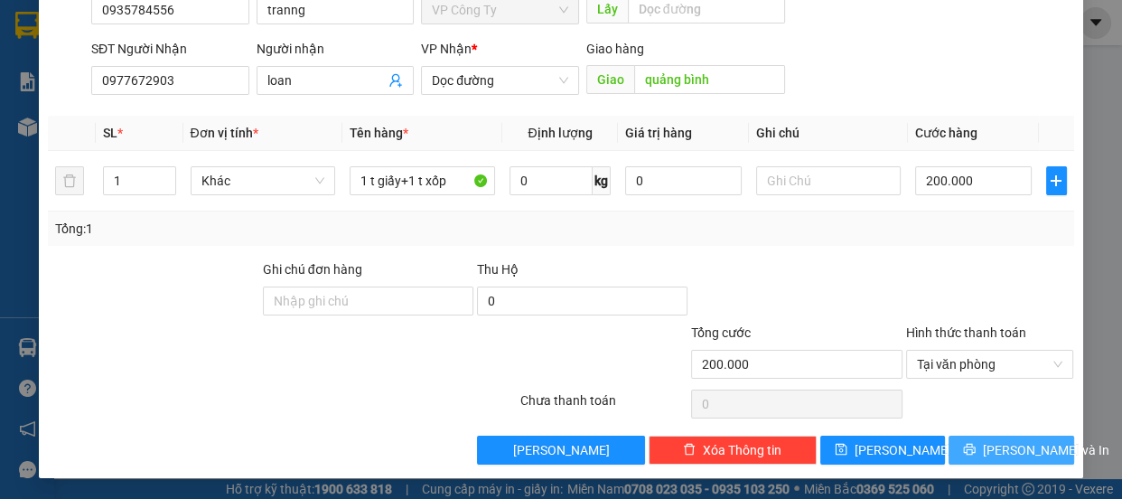
click at [961, 447] on button "Lưu và In" at bounding box center [1010, 449] width 125 height 29
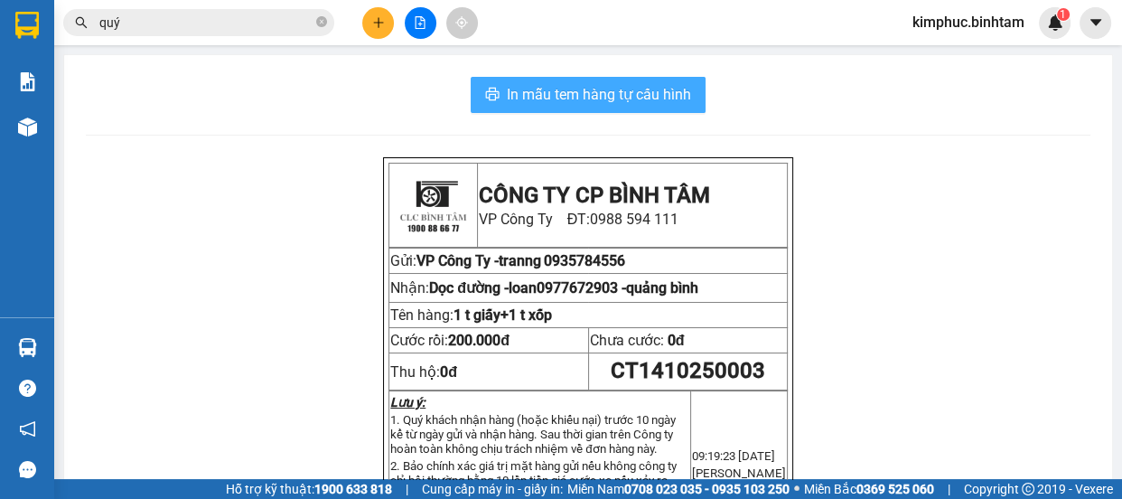
click at [629, 92] on span "In mẫu tem hàng tự cấu hình" at bounding box center [599, 94] width 184 height 23
click at [592, 83] on span "In mẫu tem hàng tự cấu hình" at bounding box center [599, 94] width 184 height 23
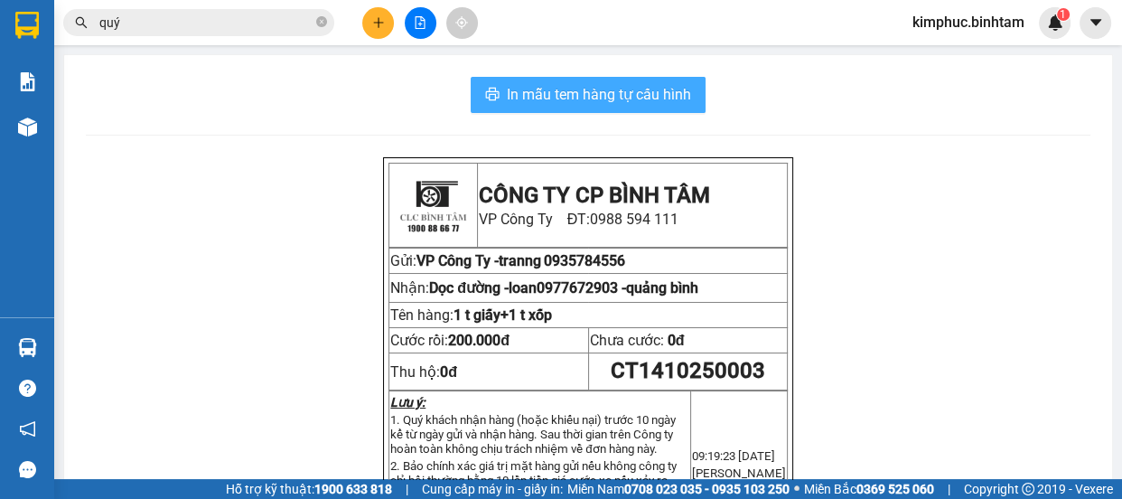
click at [592, 83] on span "In mẫu tem hàng tự cấu hình" at bounding box center [599, 94] width 184 height 23
